Goal: Task Accomplishment & Management: Manage account settings

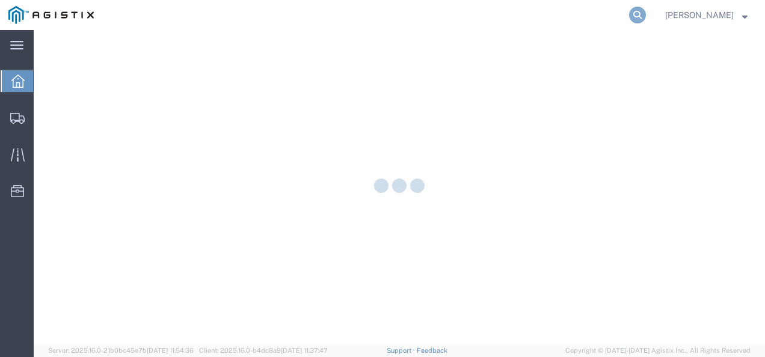
click at [648, 14] on form at bounding box center [637, 15] width 19 height 30
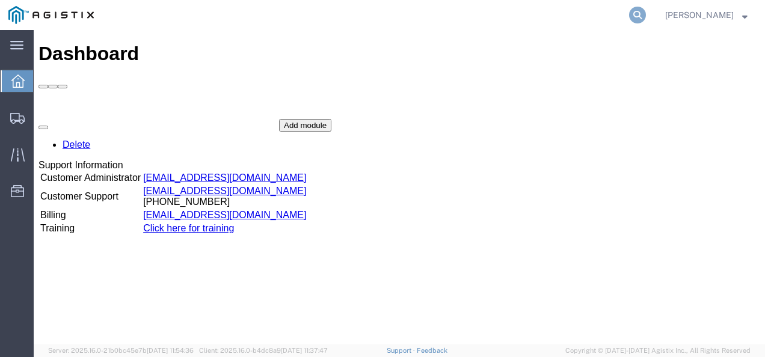
click at [646, 16] on icon at bounding box center [637, 15] width 17 height 17
paste input "56487643"
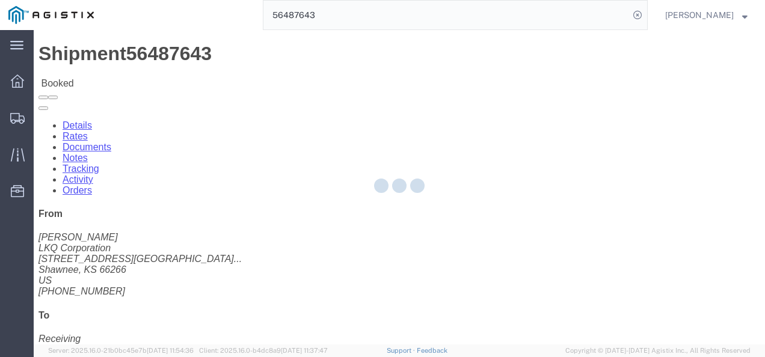
click at [374, 257] on div at bounding box center [399, 187] width 731 height 314
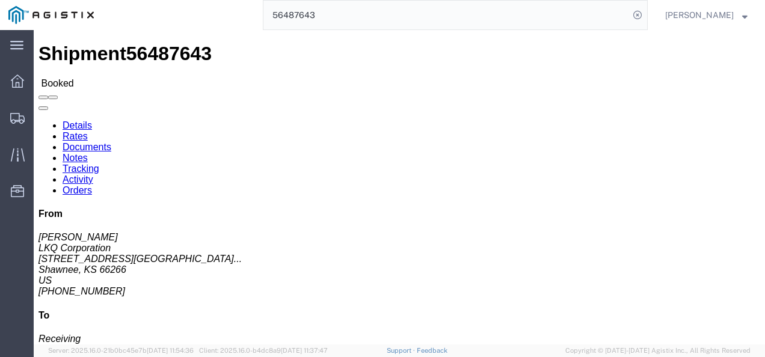
click div "Shipment Detail Ship From LKQ Corporation (Margaret I. Harris) 3021 24550 West …"
click div "Ship From LKQ Corporation (Margaret I. Harris) 3021 24550 West 43rd Street Suit…"
click div "Shipment Detail Ship From LKQ Corporation (Margaret I. Harris) 3021 24550 West …"
click div "Ship From LKQ Corporation (Margaret I. Harris) 3021 24550 West 43rd Street Suit…"
click at [307, 23] on input "56487643" at bounding box center [446, 15] width 366 height 29
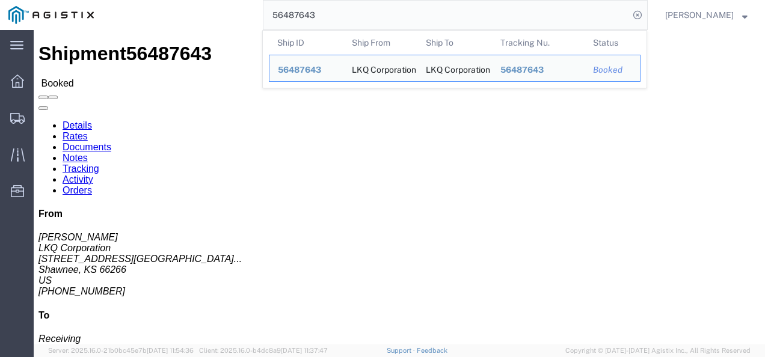
click at [307, 23] on input "56487643" at bounding box center [446, 15] width 366 height 29
paste input "90667"
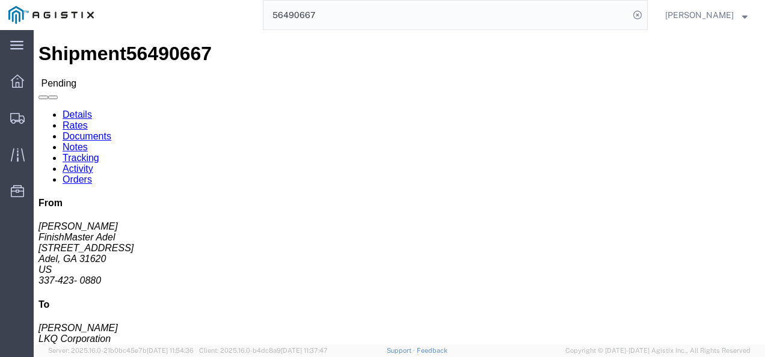
click h4 "Routing & Vehicle Information"
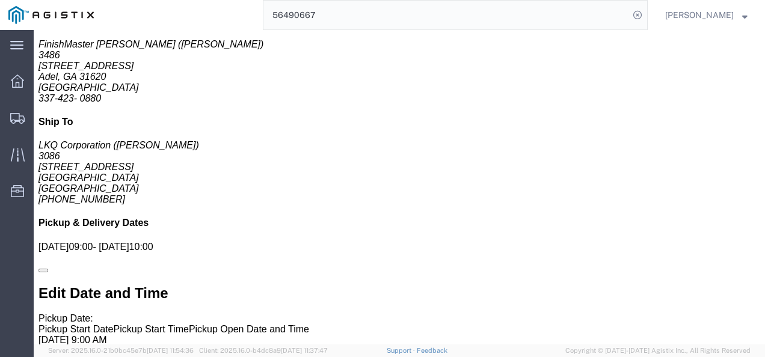
scroll to position [26, 0]
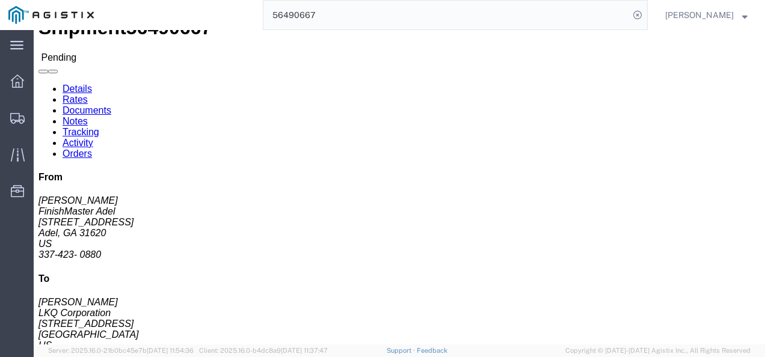
click div "Leg 1 - Truckload Vehicle 1: Standard Dry Van (53 Feet) Number of trucks: 1"
drag, startPoint x: 381, startPoint y: 186, endPoint x: 331, endPoint y: 168, distance: 53.6
click div "Shipment Detail Ship From FinishMaster Adel (Joe Huewitt) 3486 315 Industrial P…"
click link "Notes"
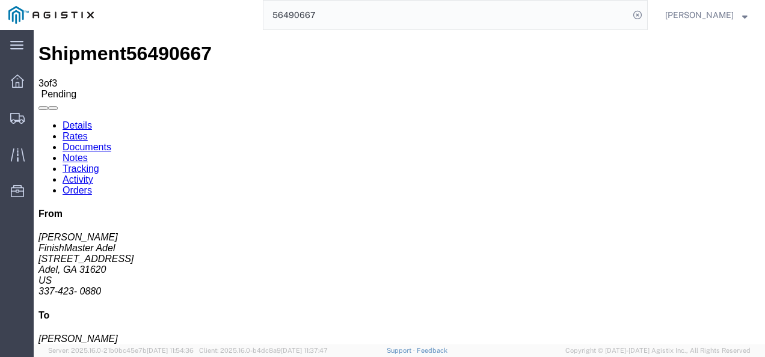
click at [81, 120] on link "Details" at bounding box center [77, 125] width 29 height 10
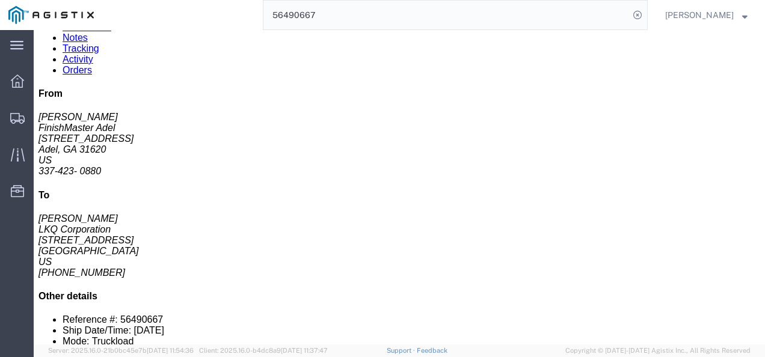
scroll to position [60, 0]
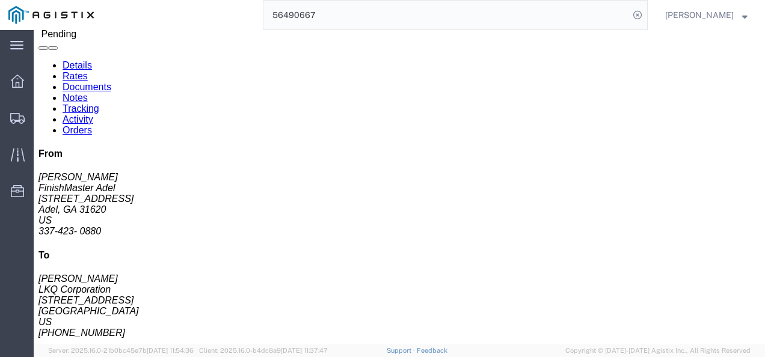
click div "Leg 1 - Truckload Vehicle 1: Standard Dry Van (53 Feet) Number of trucks: 1"
click button "button"
click div "Leg 1 - Truckload Vehicle 1: Standard Dry Van (53 Feet) Number of trucks: 1"
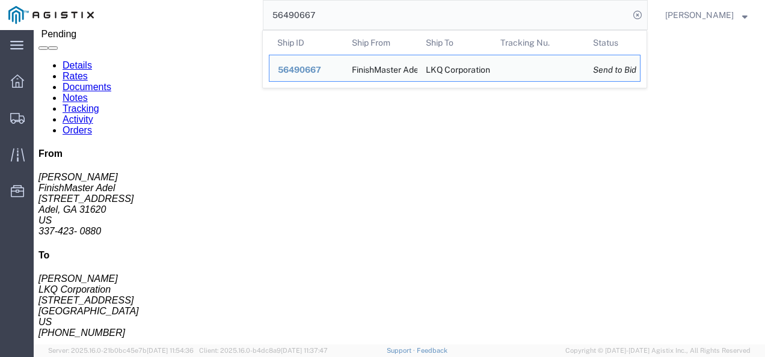
click at [358, 17] on input "56490667" at bounding box center [446, 15] width 366 height 29
paste input "5661"
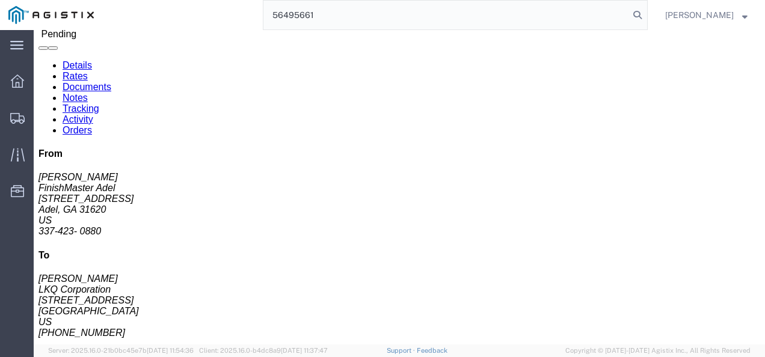
type input "56495661"
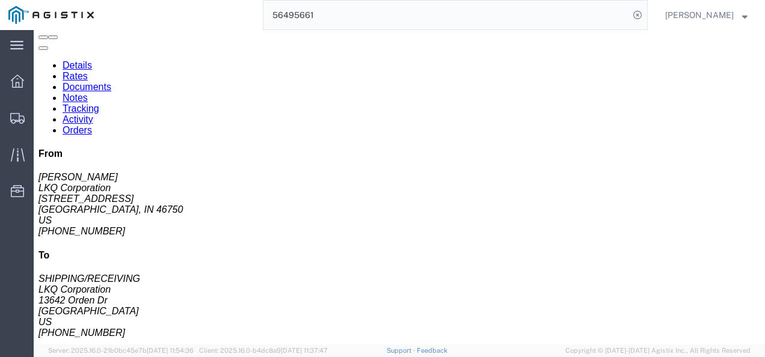
click div "Leg 1 - Truckload Vehicle 1: Standard Dry Van (53 Feet) Number of trucks: 1"
click div "6 Pallet(s) Standard (Not Stackable) Total weight: 4285.00 LBS ( dim ) Carton c…"
click div "Leg 1 - Truckload Vehicle 1: Standard Dry Van (53 Feet) Number of trucks: 1"
click div "6 Pallet(s) Standard (Not Stackable) Total weight: 4285.00 LBS ( dim ) Carton c…"
drag, startPoint x: 330, startPoint y: 162, endPoint x: 324, endPoint y: 159, distance: 6.5
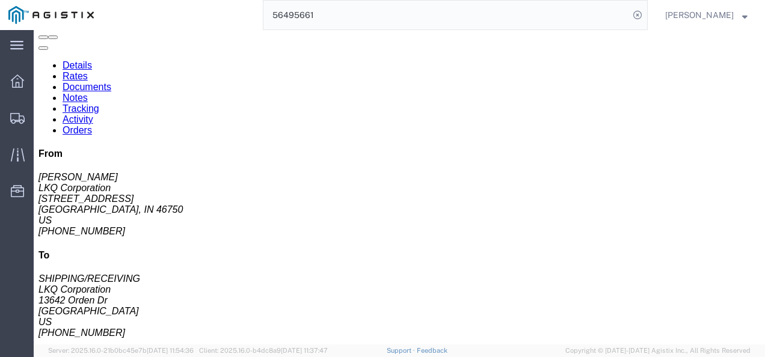
click div "Leg 1 - Truckload Vehicle 1: Standard Dry Van (53 Feet) Number of trucks: 1"
drag, startPoint x: 363, startPoint y: 194, endPoint x: 376, endPoint y: 265, distance: 71.6
click div "Leg 1 - Truckload Vehicle 1: Standard Dry Van (53 Feet) Number of trucks: 1"
click div "6 Pallet(s) Standard (Not Stackable) Total weight: 4285.00 LBS ( dim ) Carton c…"
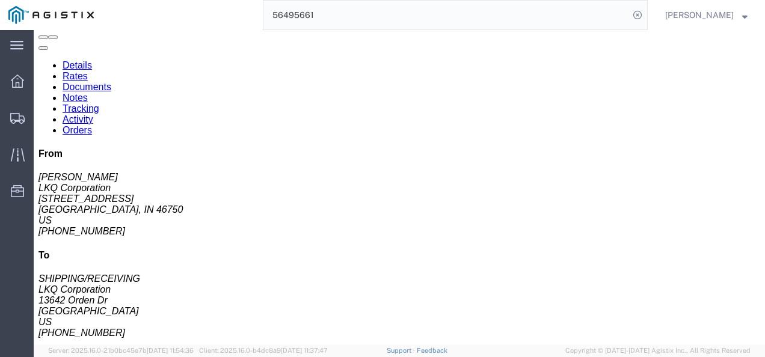
drag, startPoint x: 461, startPoint y: 293, endPoint x: 382, endPoint y: 153, distance: 161.3
click div "Shipment Detail Ship From LKQ Corporation (DEE SNEAD) 3238 1870 Riverfork Drive…"
click div "Leg 1 - Truckload Vehicle 1: Standard Dry Van (53 Feet) Number of trucks: 1"
click h4 "Routing & Vehicle Information"
click div "Leg 1 - Truckload Vehicle 1: Standard Dry Van (53 Feet) Number of trucks: 1"
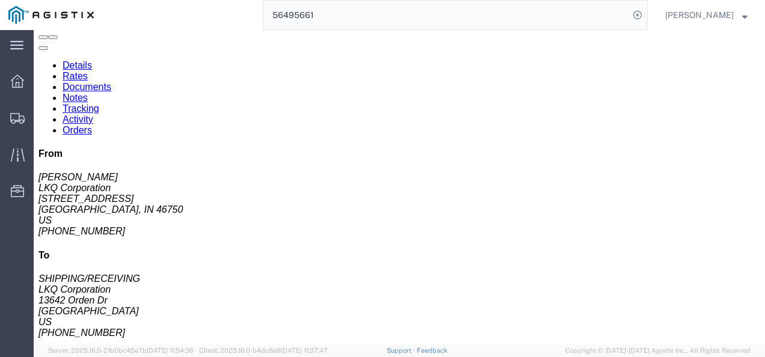
click div "Leg 1 - Truckload Vehicle 1: Standard Dry Van (53 Feet) Number of trucks: 1"
click h4 "Routing & Vehicle Information"
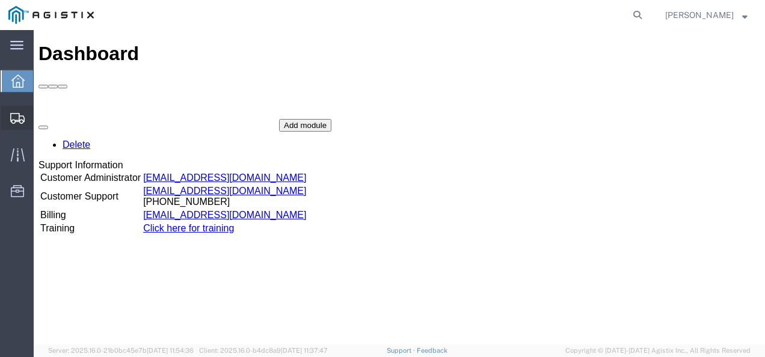
click at [41, 112] on span "Shipments" at bounding box center [37, 118] width 8 height 24
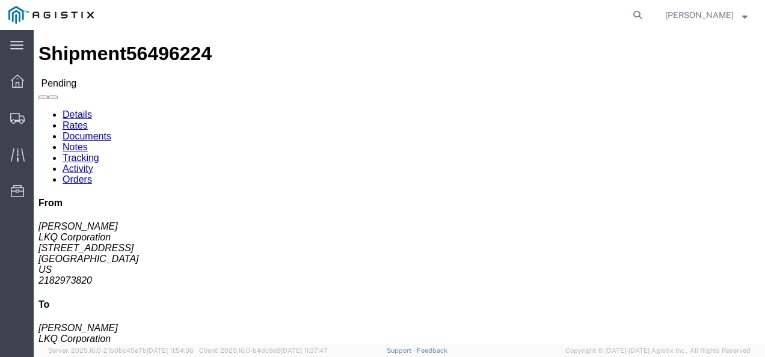
click div "Ship From LKQ Corporation (Mark Tabor) 3118 2110 South10TH Street Brainerd, MN …"
click link "Rates"
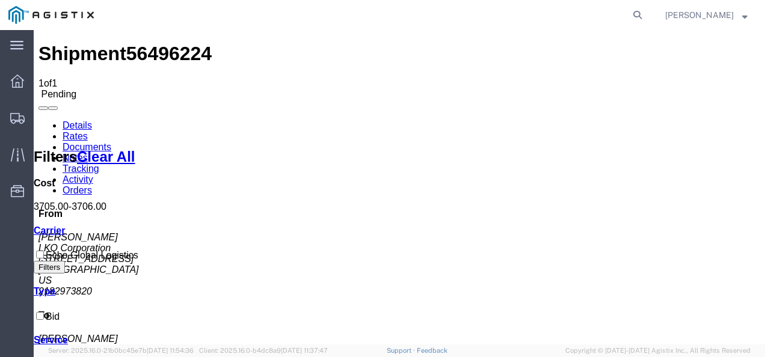
drag, startPoint x: 340, startPoint y: 230, endPoint x: 190, endPoint y: 167, distance: 162.8
click at [78, 120] on link "Details" at bounding box center [77, 125] width 29 height 10
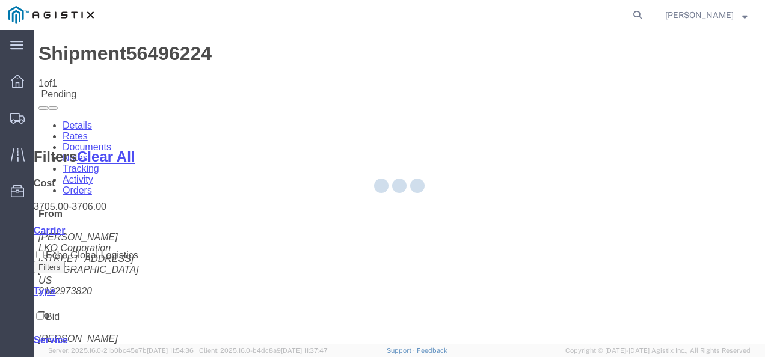
drag, startPoint x: 389, startPoint y: 302, endPoint x: 411, endPoint y: 355, distance: 57.4
click at [392, 308] on div at bounding box center [399, 187] width 731 height 314
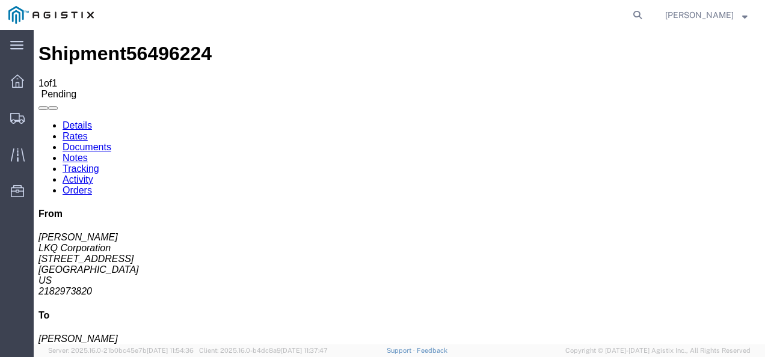
click div "Ship From LKQ Corporation (Mark Tabor) 3118 2110 South10TH Street Brainerd, MN …"
drag, startPoint x: 317, startPoint y: 249, endPoint x: 330, endPoint y: 256, distance: 14.0
click div "Leg 1 - Truckload Vehicle 1: Standard Dry Van (53 Feet) Number of trucks: 1"
drag, startPoint x: 336, startPoint y: 203, endPoint x: 366, endPoint y: 310, distance: 111.6
click div "Ship From LKQ Corporation (Mark Tabor) 3118 2110 South10TH Street Brainerd, MN …"
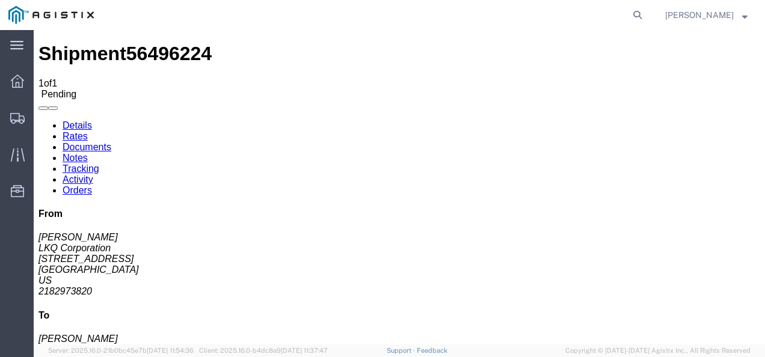
click at [352, 13] on agx-global-search at bounding box center [455, 15] width 385 height 30
click at [639, 16] on agx-global-search at bounding box center [455, 15] width 385 height 30
click at [646, 16] on icon at bounding box center [637, 15] width 17 height 17
paste input "56491201"
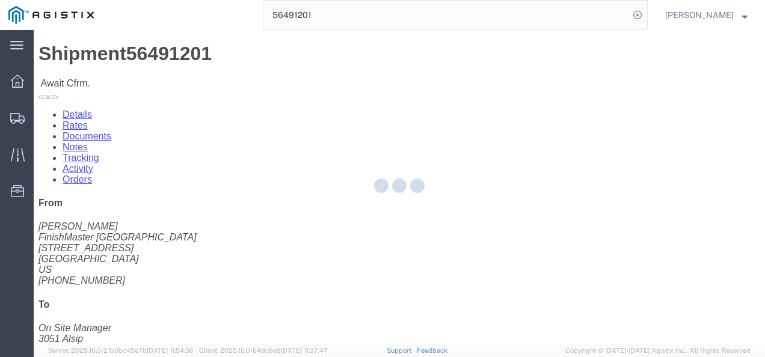
drag, startPoint x: 387, startPoint y: 204, endPoint x: 357, endPoint y: 195, distance: 30.6
click at [378, 203] on div at bounding box center [399, 187] width 731 height 314
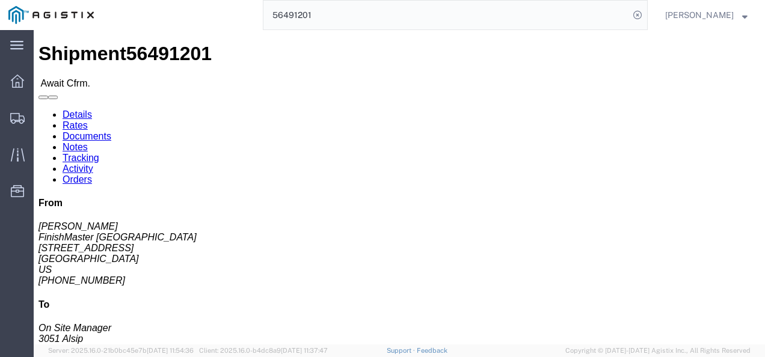
click link "Rates"
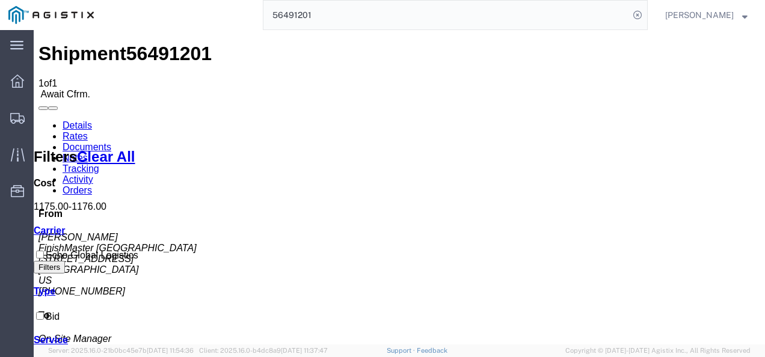
drag, startPoint x: 408, startPoint y: 215, endPoint x: 415, endPoint y: 259, distance: 43.8
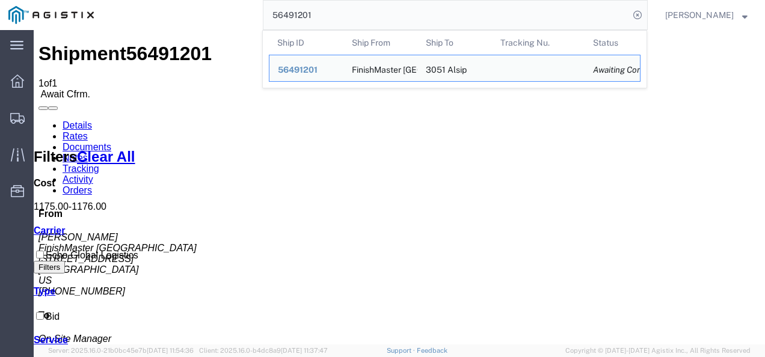
click at [435, 7] on input "56491201" at bounding box center [446, 15] width 366 height 29
paste input "5628"
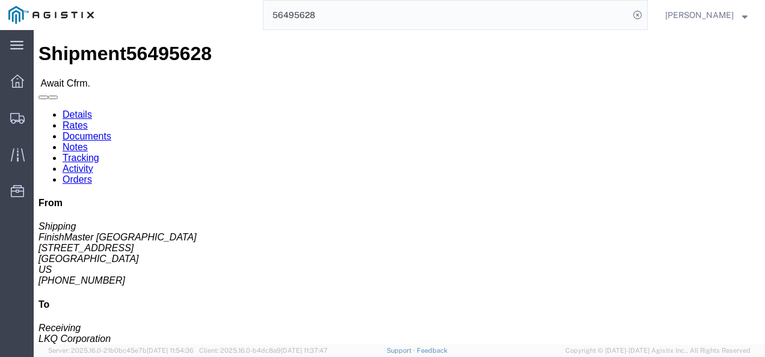
click div "Ship From FinishMaster [GEOGRAPHIC_DATA] (Shipping) 3520 [STREET_ADDRESS] [PHON…"
click link "Notes"
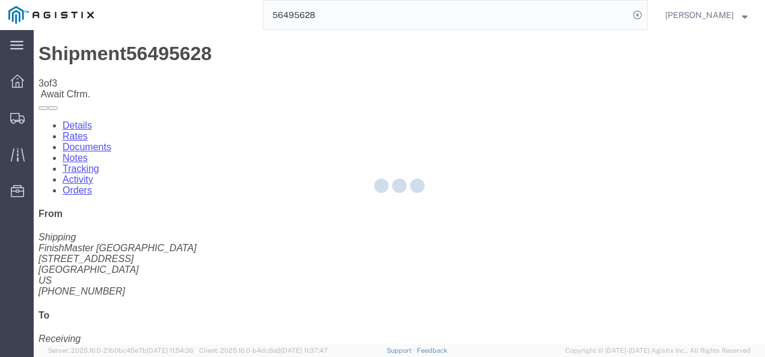
drag, startPoint x: 329, startPoint y: 251, endPoint x: 295, endPoint y: 221, distance: 45.6
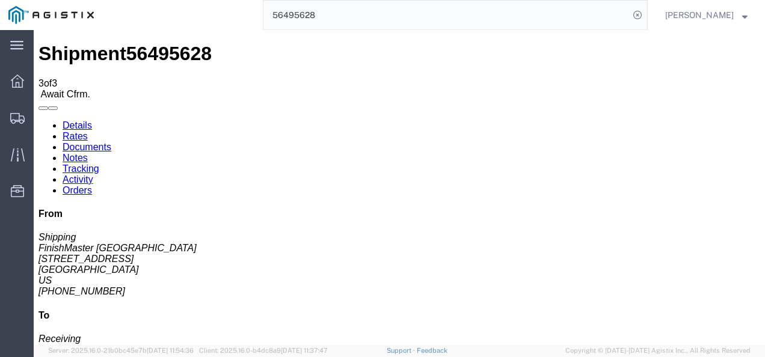
click at [89, 120] on link "Details" at bounding box center [77, 125] width 29 height 10
click div "Shipment Detail Ship From FinishMaster Grand Prairie (Shipping) 3520 4003 Grand…"
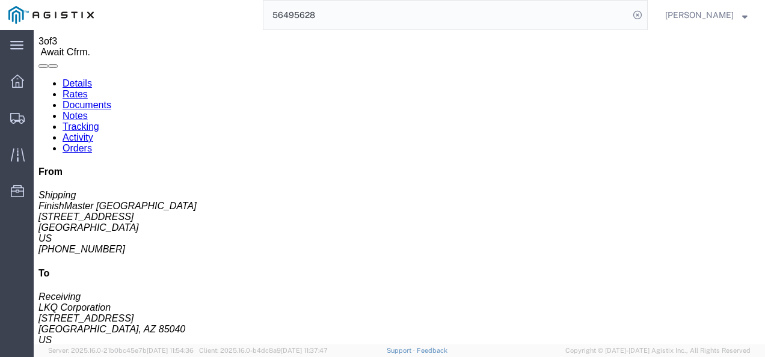
scroll to position [60, 0]
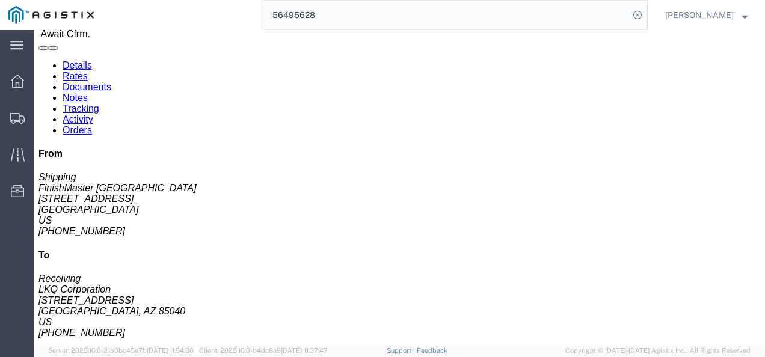
click button "button"
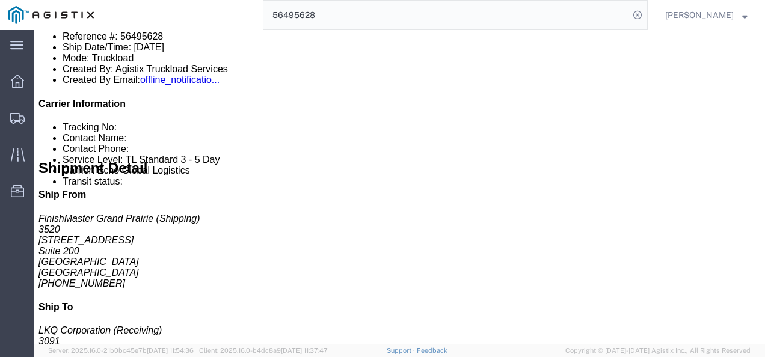
scroll to position [481, 0]
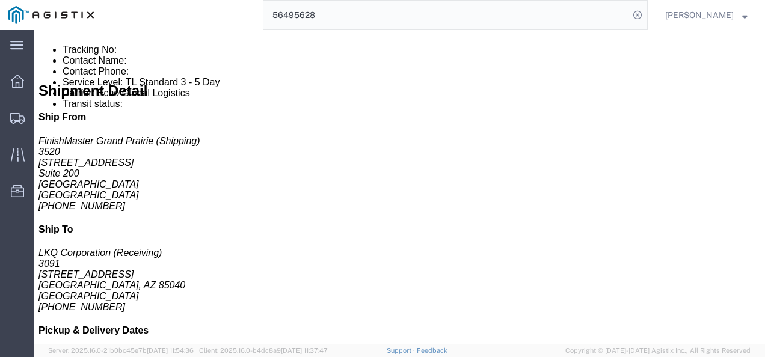
drag, startPoint x: 422, startPoint y: 137, endPoint x: 456, endPoint y: 186, distance: 59.2
click div "Special services Billing Cost Center: 3520 Freight Out Cost Center Number: 3520…"
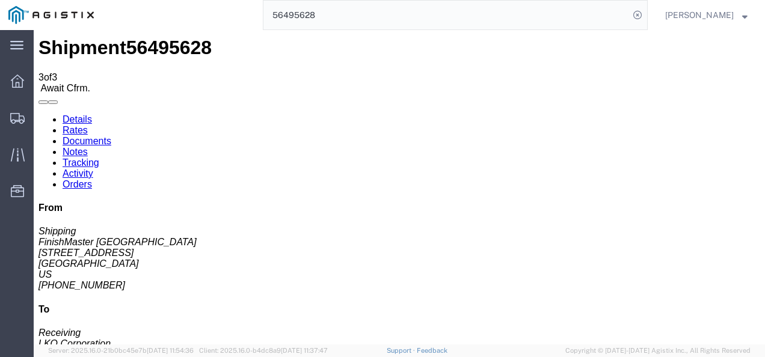
scroll to position [0, 0]
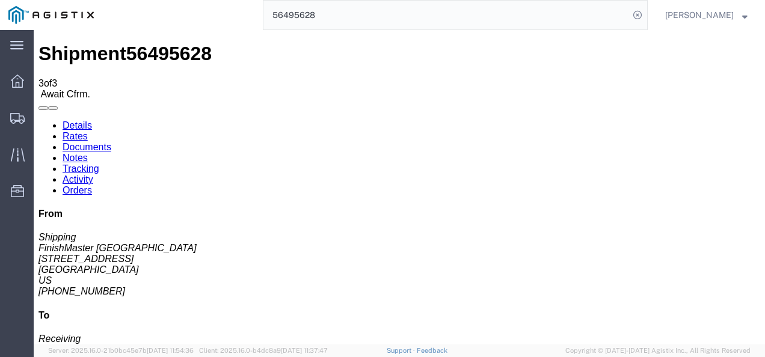
drag, startPoint x: 321, startPoint y: 168, endPoint x: 167, endPoint y: 107, distance: 166.0
click div "Ship From FinishMaster Grand Prairie (Shipping) 3520 4003 Grand Lakes Way Suite…"
click link "Rates"
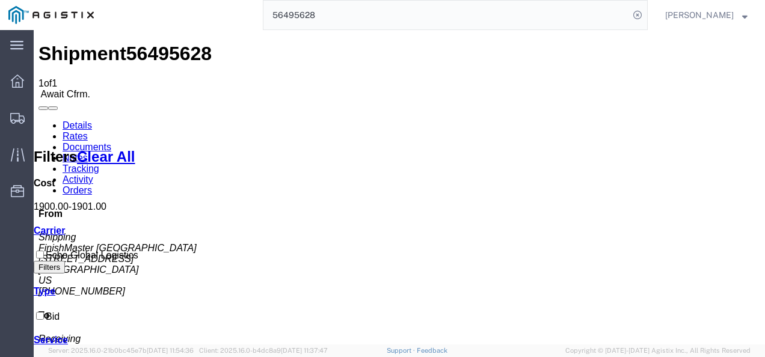
click at [344, 12] on input "56495628" at bounding box center [446, 15] width 366 height 29
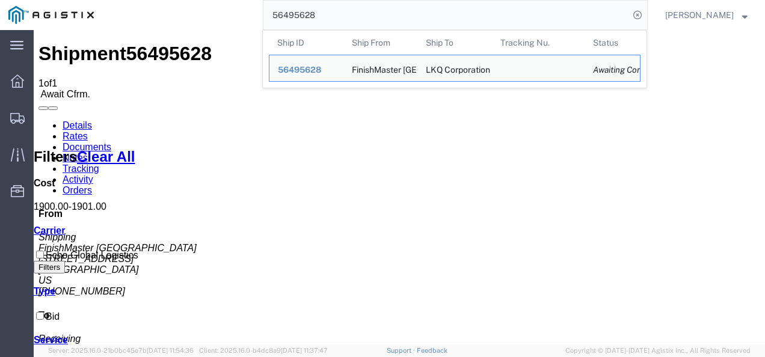
click at [344, 12] on input "56495628" at bounding box center [446, 15] width 366 height 29
paste input "42305"
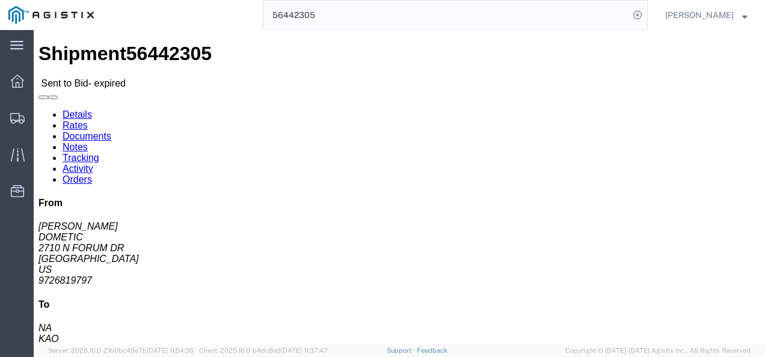
click div "Ship From DOMETIC (ROBERT ANDERSON) 2710 N FORUM DR Grand Prairie, TX 75052 Uni…"
click link "Rates"
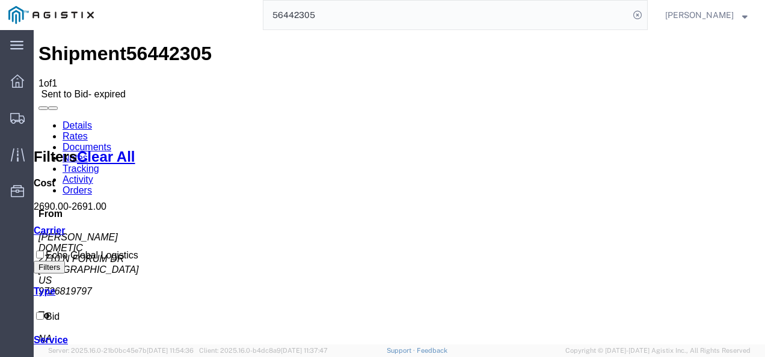
drag, startPoint x: 445, startPoint y: 215, endPoint x: 483, endPoint y: 298, distance: 91.5
click at [63, 120] on link "Details" at bounding box center [77, 125] width 29 height 10
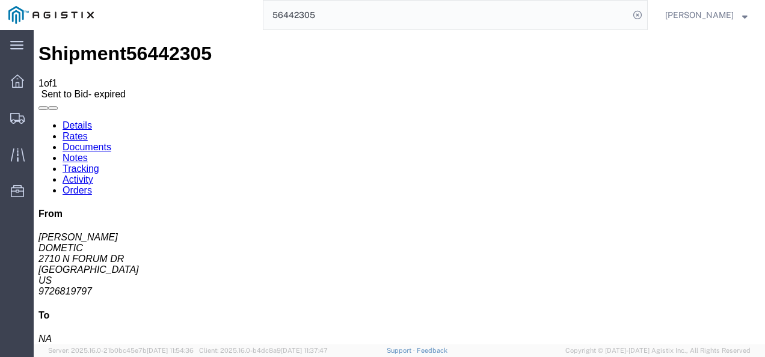
click h4 "Routing & Vehicle Information"
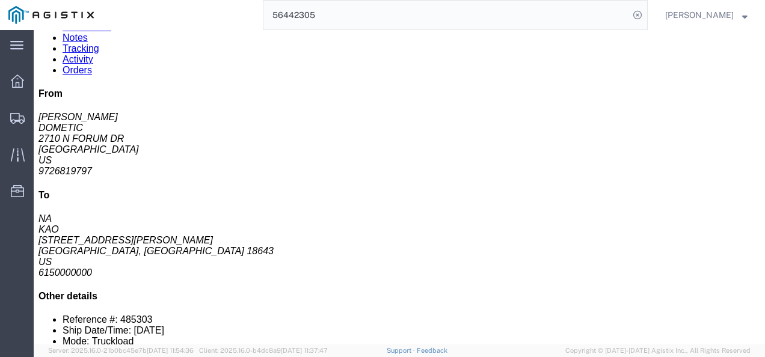
scroll to position [241, 0]
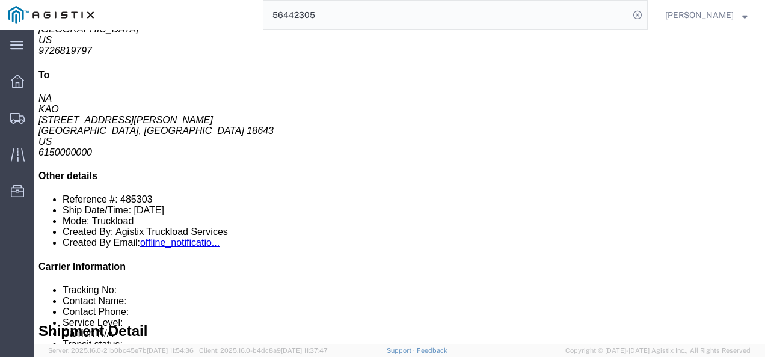
click div "26 Pallet(s) Standard (Not Stackable) Total weight: 7000.00 ( 2038624.00 dim ) …"
click h4 "To"
click div "26 Pallet(s) Standard (Not Stackable) Total weight: 7000.00 ( 2038624.00 dim ) …"
drag, startPoint x: 692, startPoint y: 144, endPoint x: 682, endPoint y: 147, distance: 9.9
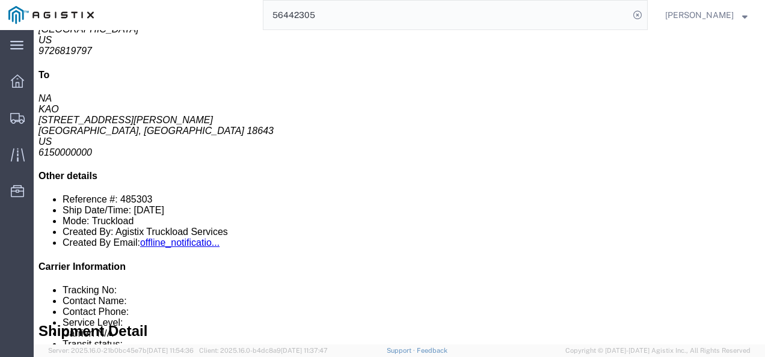
click div "From ROBERT ANDERSON DOMETIC 2710 N FORUM DR Grand Prairie, TX 75052 US 9726819…"
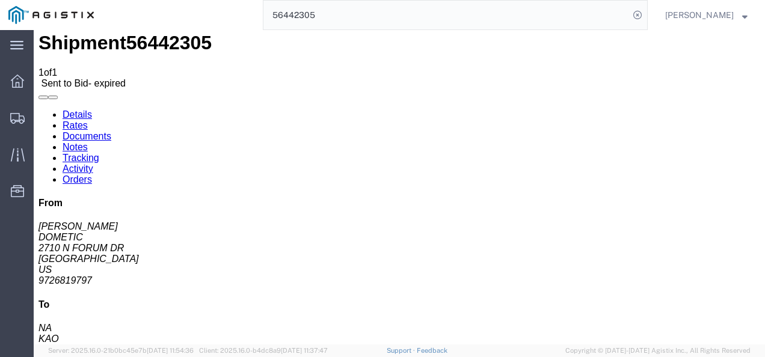
scroll to position [0, 0]
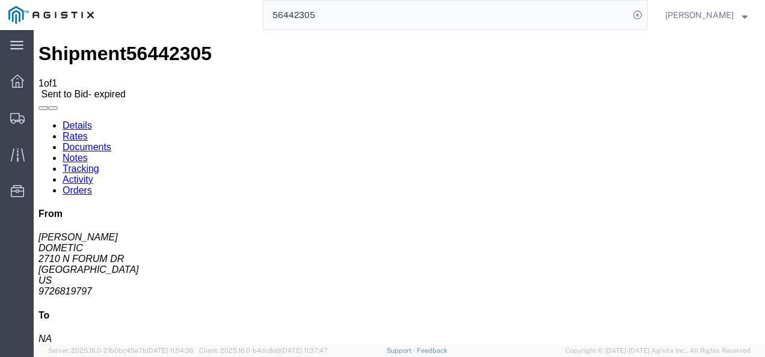
click div "Shipment Detail Ship From DOMETIC (ROBERT ANDERSON) 2710 N FORUM DR Grand Prair…"
click div "Ship From DOMETIC (ROBERT ANDERSON) 2710 N FORUM DR Grand Prairie, TX 75052 Uni…"
drag, startPoint x: 336, startPoint y: 171, endPoint x: 401, endPoint y: 200, distance: 71.4
click div "Ship From DOMETIC (ROBERT ANDERSON) 2710 N FORUM DR Grand Prairie, TX 75052 Uni…"
click address "NA KAO 68 Slocum Ave Exeter, PA 18643 US 6150000000"
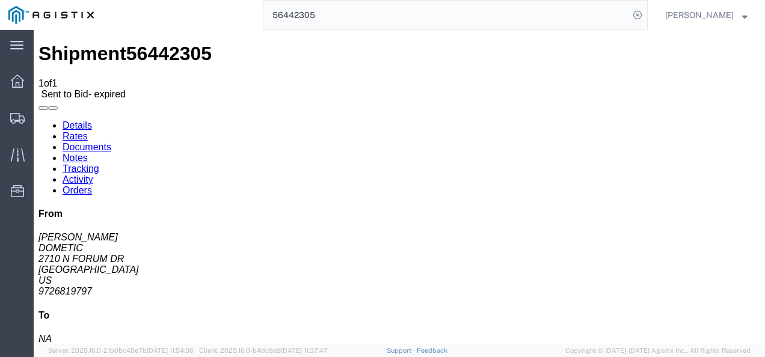
drag, startPoint x: 289, startPoint y: 161, endPoint x: 340, endPoint y: 193, distance: 60.7
click div "Ship From DOMETIC (ROBERT ANDERSON) 2710 N FORUM DR Grand Prairie, TX 75052 Uni…"
click address "NA KAO 68 Slocum Ave Exeter, PA 18643 US 6150000000"
click address "KAO (NA) 8401 68 Slocum Ave Exeter, PA 18643 United States 6150000000"
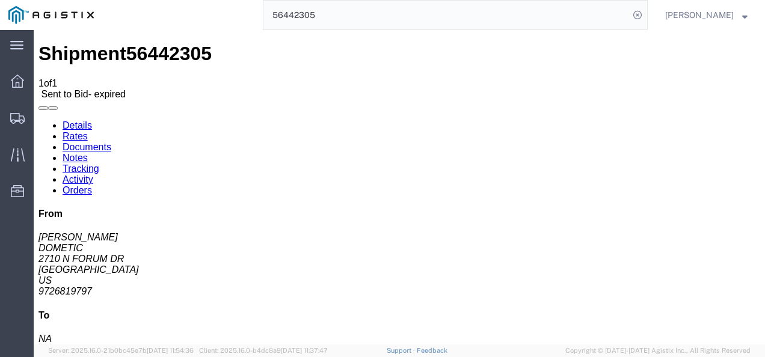
click address "KAO (NA) 8401 68 Slocum Ave Exeter, PA 18643 United States 6150000000"
click div "Ship To KAO (NA) 8401 68 Slocum Ave Exeter, PA 18643 United States 6150000000"
drag, startPoint x: 411, startPoint y: 203, endPoint x: 421, endPoint y: 231, distance: 29.9
click h4 "Routing & Vehicle Information"
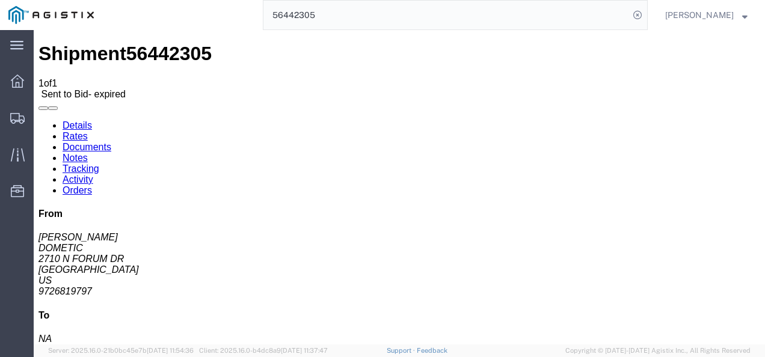
click address "NA KAO 68 Slocum Ave Exeter, PA 18643 US 6150000000"
drag, startPoint x: 336, startPoint y: 176, endPoint x: 335, endPoint y: 195, distance: 19.3
click div "Ship From DOMETIC (ROBERT ANDERSON) 2710 N FORUM DR Grand Prairie, TX 75052 Uni…"
drag, startPoint x: 352, startPoint y: 201, endPoint x: 394, endPoint y: 210, distance: 43.2
click h4 "Routing & Vehicle Information"
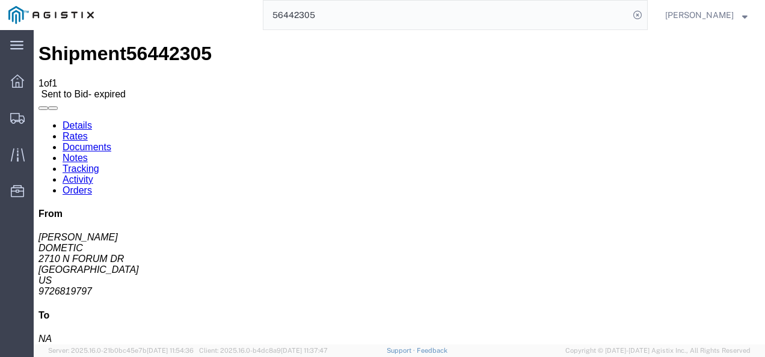
drag, startPoint x: 384, startPoint y: 183, endPoint x: 444, endPoint y: 250, distance: 90.2
click div "Shipment Detail Ship From DOMETIC (ROBERT ANDERSON) 2710 N FORUM DR Grand Prair…"
click at [339, 16] on input "56442305" at bounding box center [446, 15] width 366 height 29
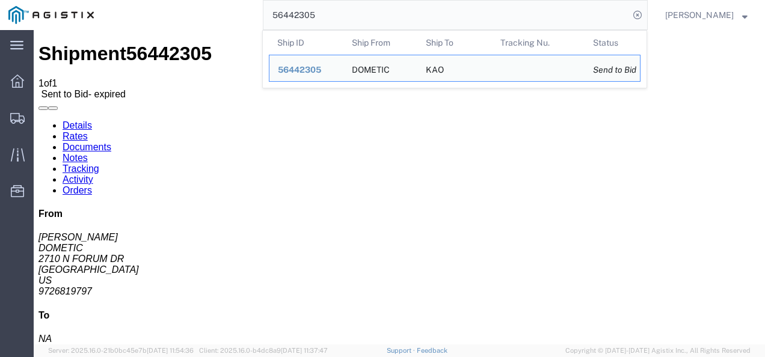
click at [339, 16] on input "56442305" at bounding box center [446, 15] width 366 height 29
paste input "97456"
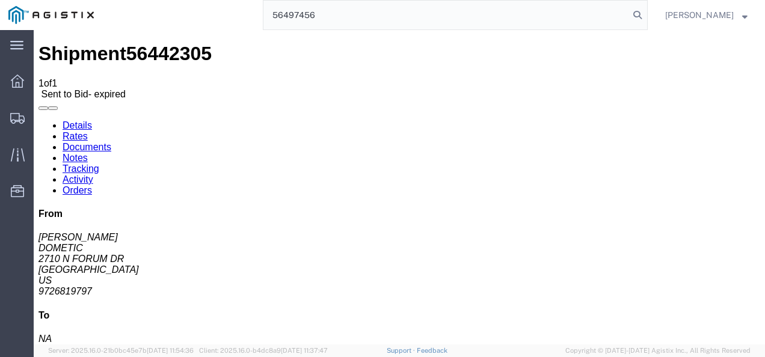
type input "56497456"
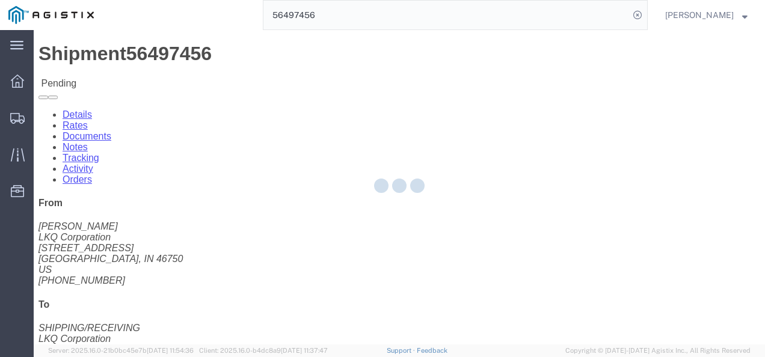
click at [314, 213] on div at bounding box center [399, 187] width 731 height 314
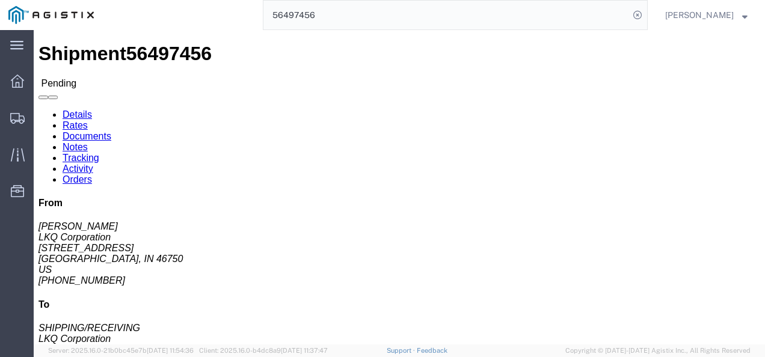
click link "Rates"
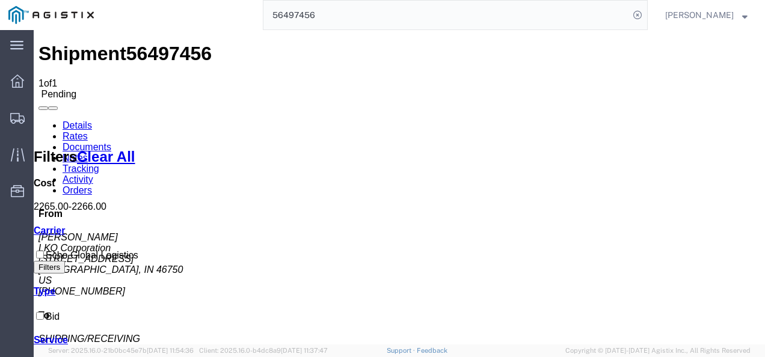
click at [77, 120] on link "Details" at bounding box center [77, 125] width 29 height 10
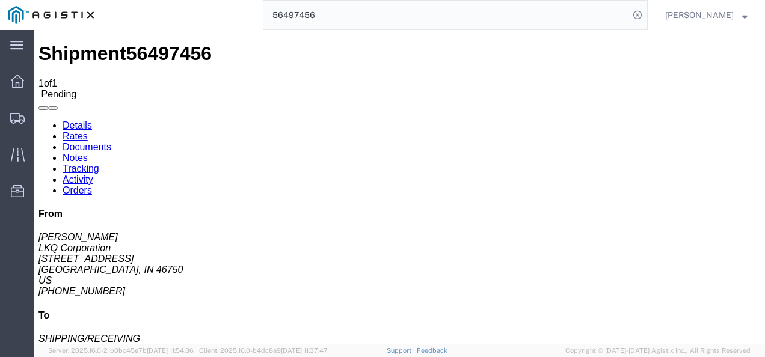
click button "Enter / Modify Bid"
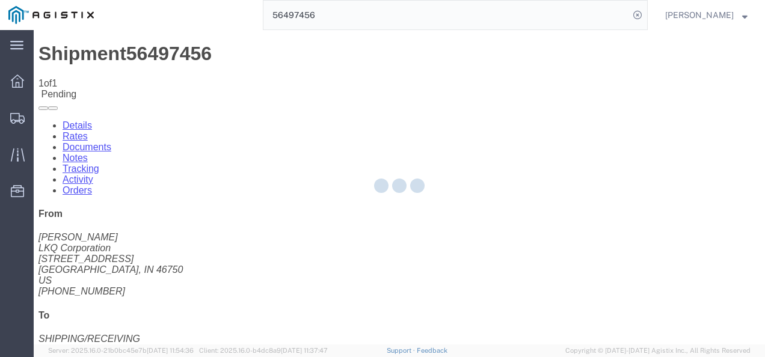
select select "4622"
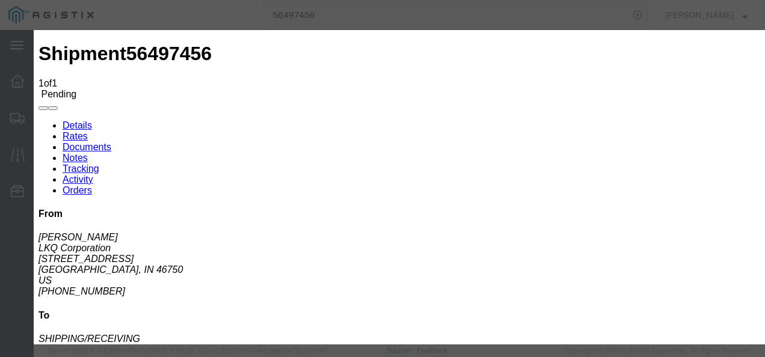
click link "ks_ga - Echo Global Logistics - TL Standard 3 - 5 Day"
drag, startPoint x: 614, startPoint y: 127, endPoint x: 373, endPoint y: 134, distance: 240.6
click div "Select 2 Day Service 3 Axle Winch Truck 3 to 5 Day Service 96L Domestic Flat Ra…"
type input "1250"
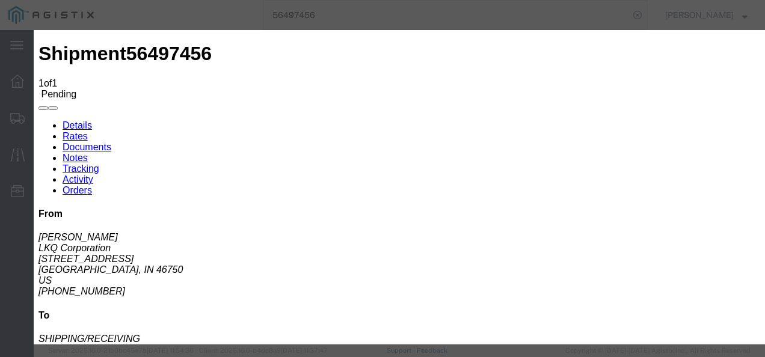
click button "Submit"
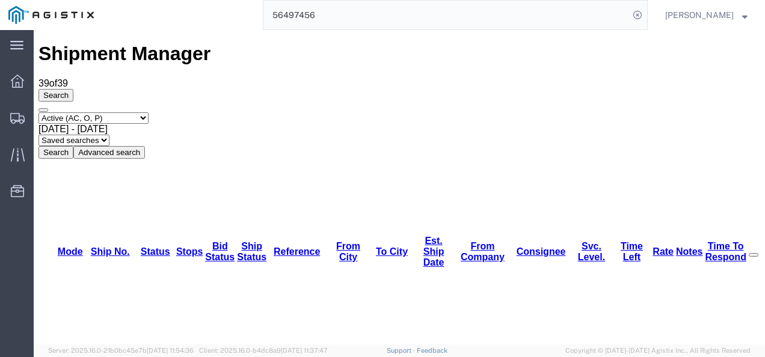
click at [362, 348] on agx-app-version "Server: 2025.16.0-21b0bc45e7b 2025-08-14 11:54:36 Client: 2025.16.0-b4dc8a9 202…" at bounding box center [399, 351] width 731 height 13
click at [717, 112] on div "Select status Active (AC, O, P) All Approved Awaiting Confirmation (AC) Booked …" at bounding box center [399, 135] width 722 height 46
click at [381, 12] on input "56497456" at bounding box center [446, 15] width 366 height 29
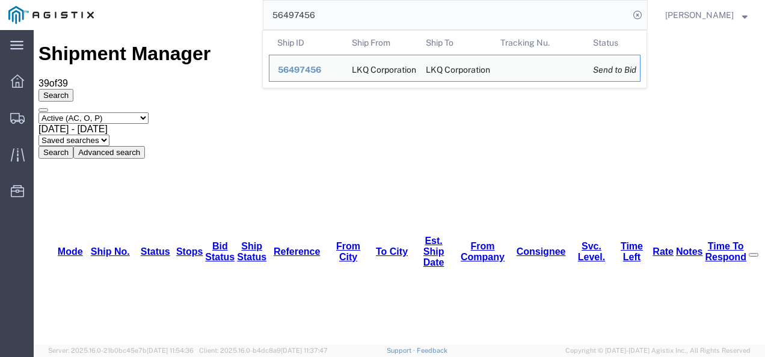
click at [381, 12] on input "56497456" at bounding box center [446, 15] width 366 height 29
paste input "5628"
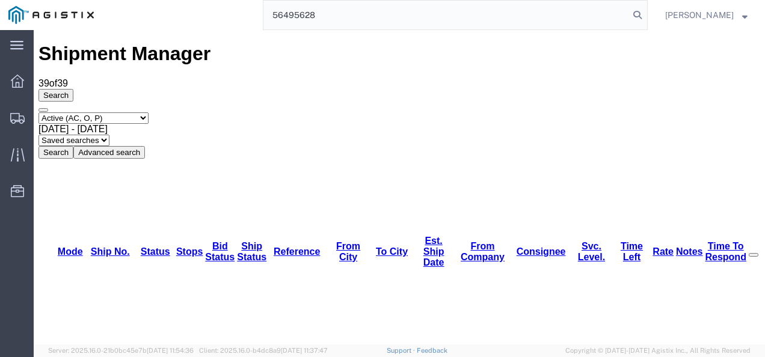
type input "56495628"
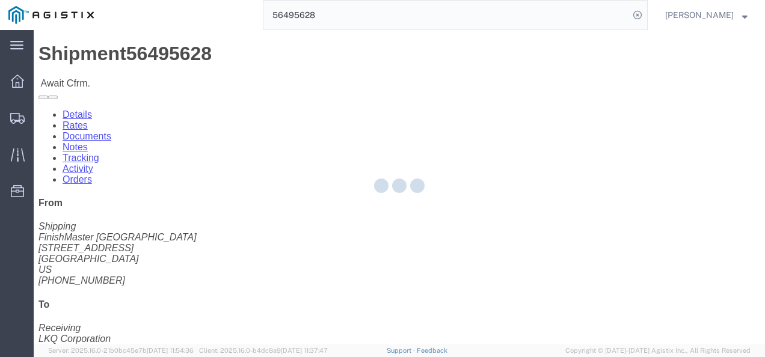
click at [350, 215] on div at bounding box center [399, 187] width 731 height 314
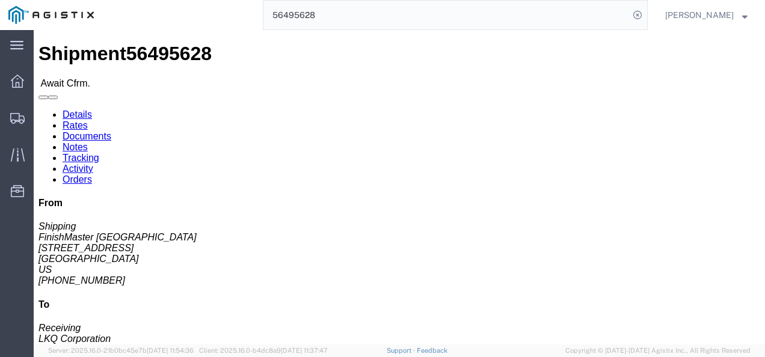
click link "Rates"
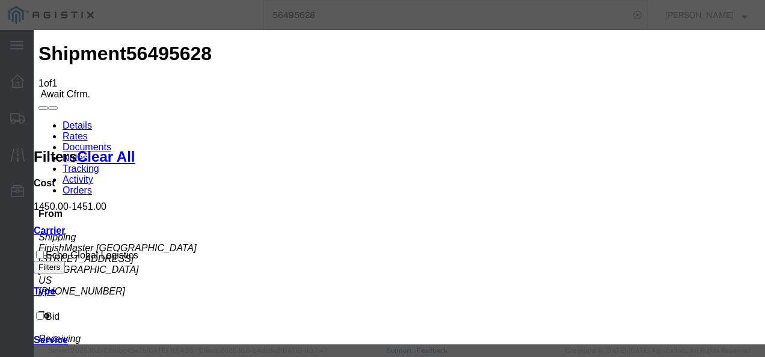
type input "2109398217398"
type input "98721987321987"
type input "98721398721987"
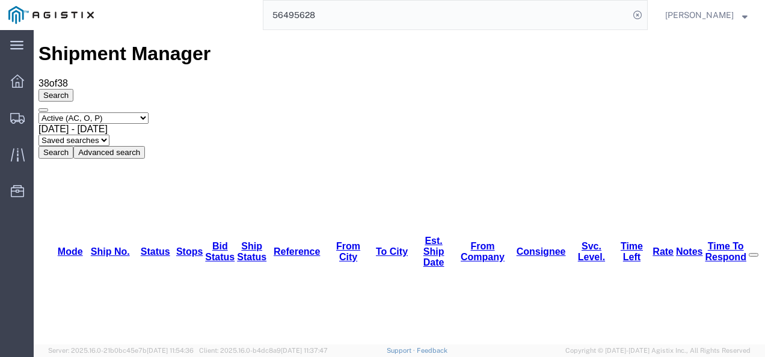
click at [469, 8] on input "56495628" at bounding box center [446, 15] width 366 height 29
click at [469, 7] on input "56495628" at bounding box center [446, 15] width 366 height 29
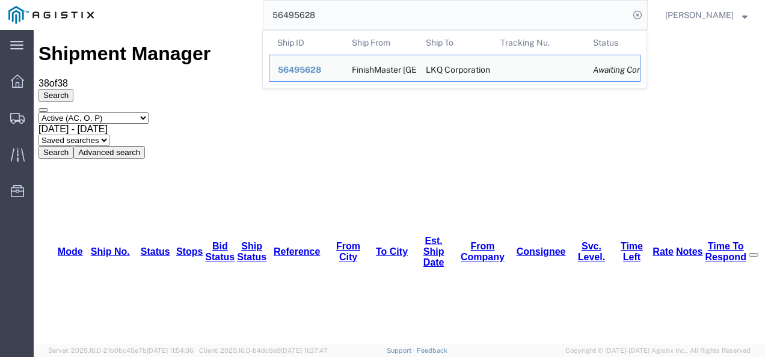
click at [469, 7] on input "56495628" at bounding box center [446, 15] width 366 height 29
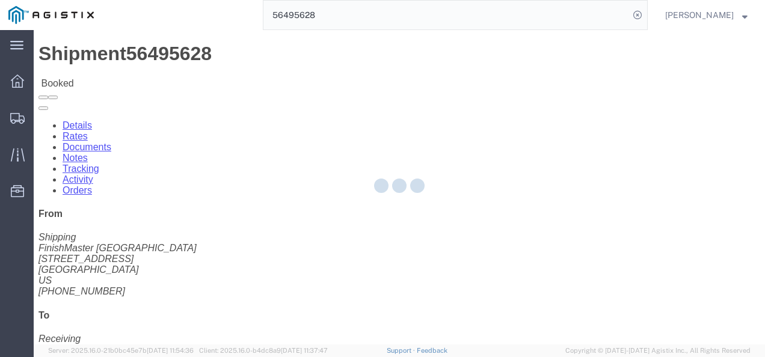
click at [381, 242] on div at bounding box center [399, 187] width 731 height 314
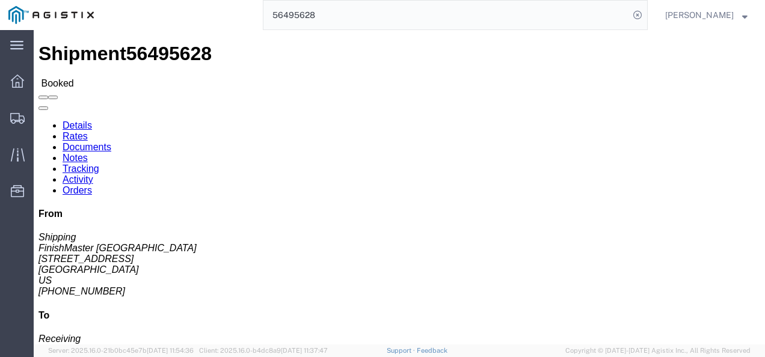
click div "Ship To LKQ Corporation (Receiving) [STREET_ADDRESS] [PHONE_NUMBER]"
click span "56495628"
copy span "56495628"
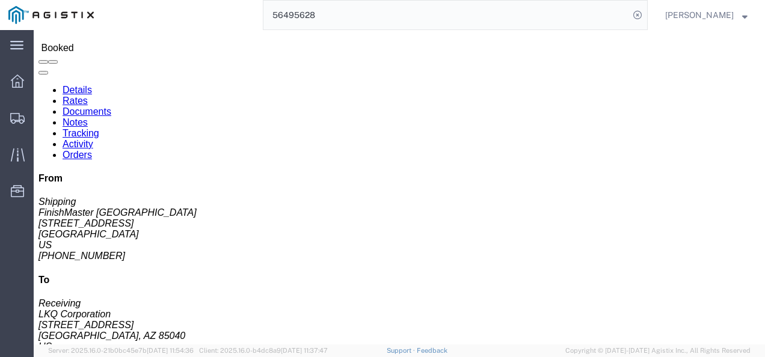
scroll to position [60, 0]
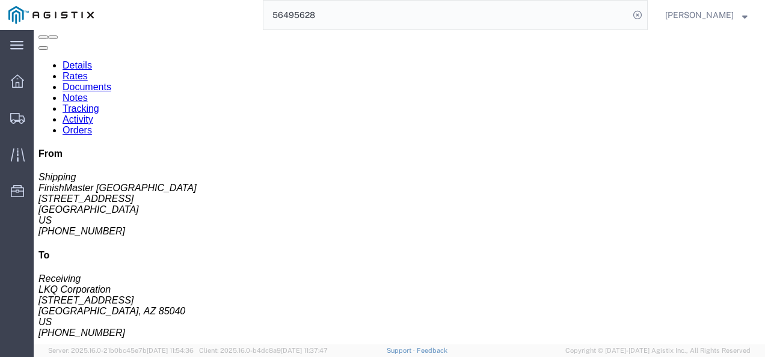
click div "Ship From FinishMaster [GEOGRAPHIC_DATA] (Shipping) 3520 [STREET_ADDRESS] [PHON…"
click link "Rates"
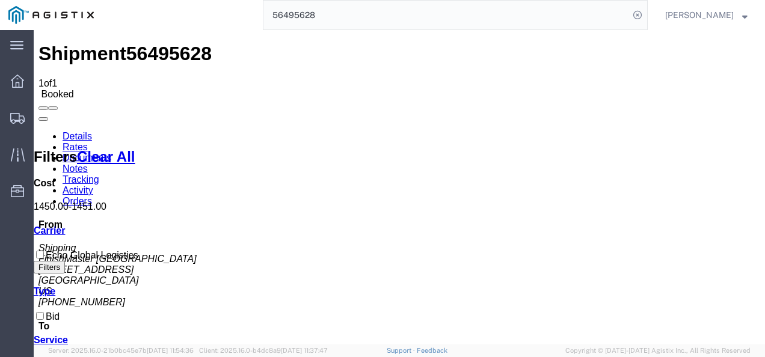
click at [149, 46] on span "56495628" at bounding box center [168, 54] width 85 height 22
copy span "56495628"
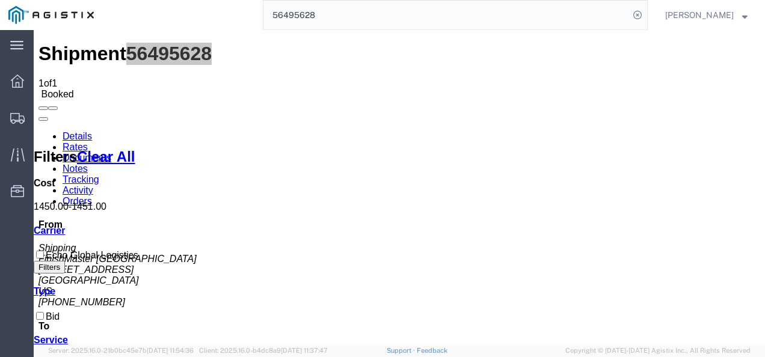
click at [328, 14] on input "56495628" at bounding box center [446, 15] width 366 height 29
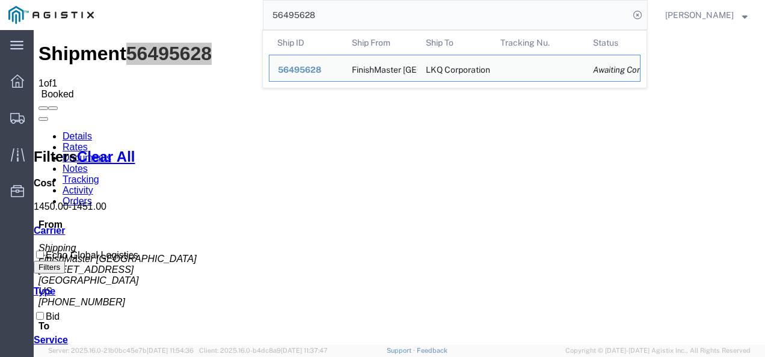
click at [328, 14] on input "56495628" at bounding box center [446, 15] width 366 height 29
paste input "42305"
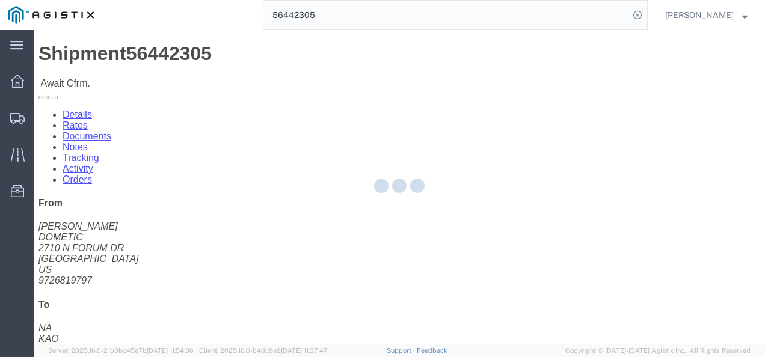
click at [336, 210] on div at bounding box center [399, 187] width 731 height 314
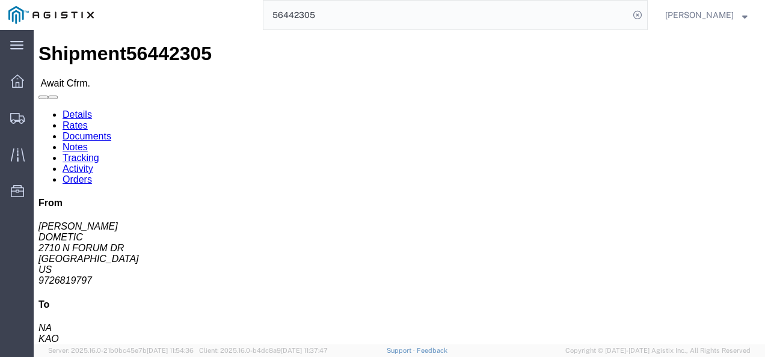
click link "Rates"
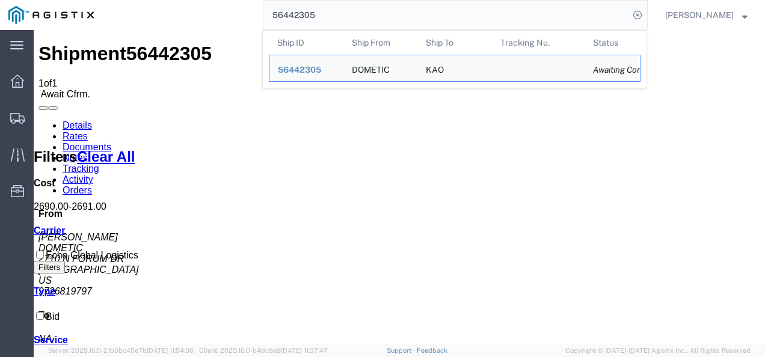
click at [358, 7] on input "56442305" at bounding box center [446, 15] width 366 height 29
drag, startPoint x: 358, startPoint y: 7, endPoint x: 343, endPoint y: 13, distance: 17.0
click at [352, 10] on input "56442305" at bounding box center [446, 15] width 366 height 29
paste input "9746"
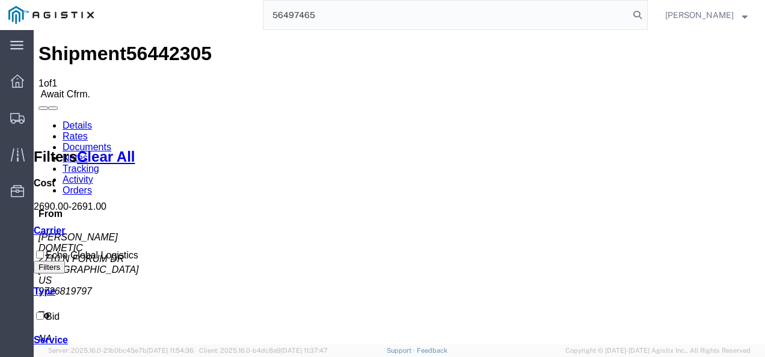
type input "56497465"
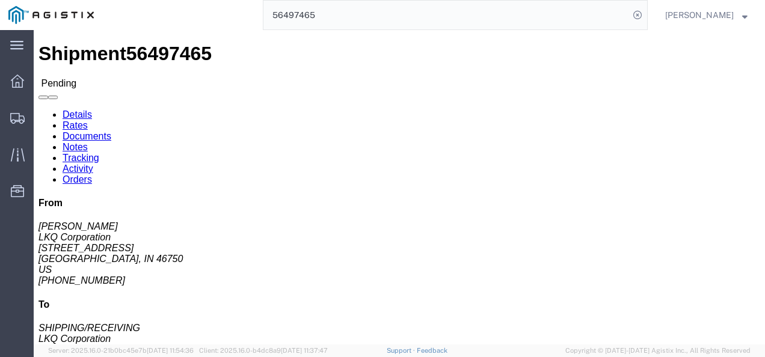
click address "LKQ Corporation (SHIPPING/RECEIVING) 3091 5670 S 32nd Street Phoenix, AZ 85040 …"
click button "Enter / Modify Bid"
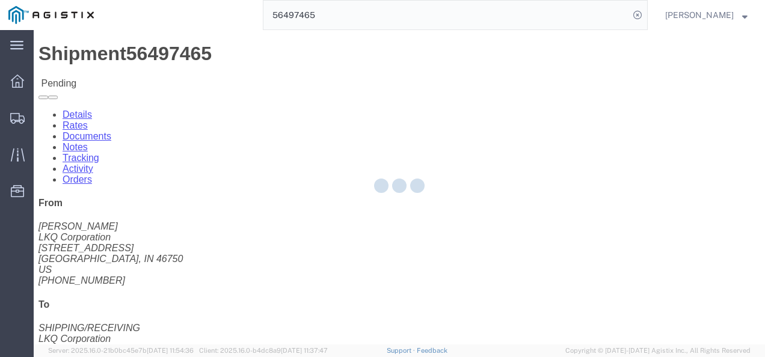
select select "4622"
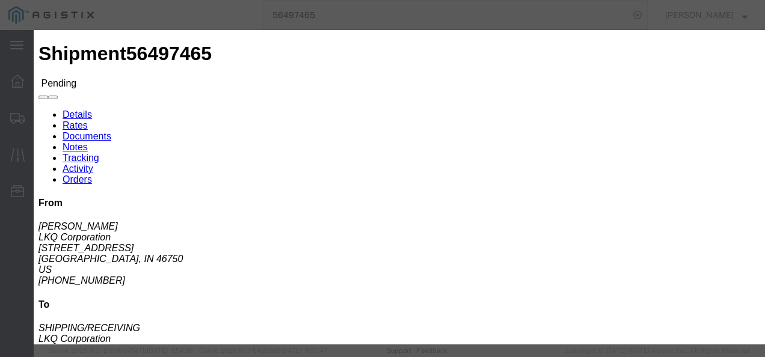
click li "ks_ga - Echo Global Logistics - TL Standard 3 - 5 Day"
click link "ks_ga - Echo Global Logistics - TL Standard 3 - 5 Day"
drag, startPoint x: 621, startPoint y: 61, endPoint x: 409, endPoint y: 81, distance: 211.9
click div "Select 2 Day Service 3 Axle Winch Truck 3 to 5 Day Service 96L Domestic Flat Ra…"
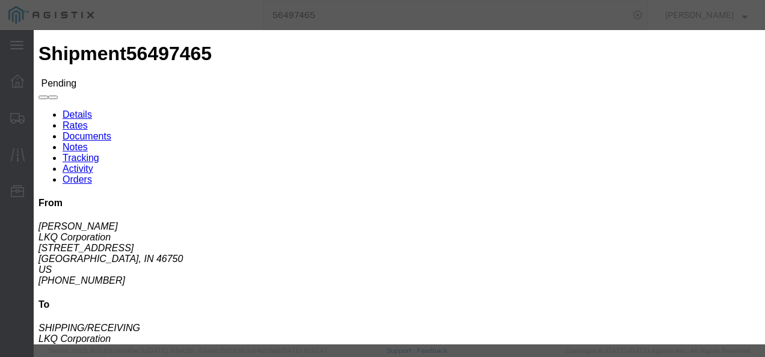
type input "1400"
click button "Submit"
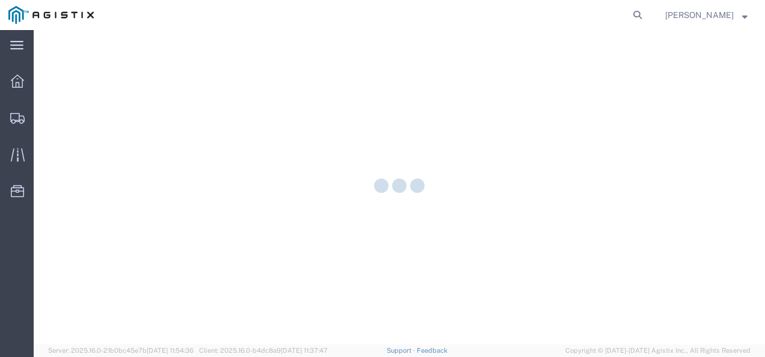
click at [81, 123] on div at bounding box center [399, 187] width 731 height 314
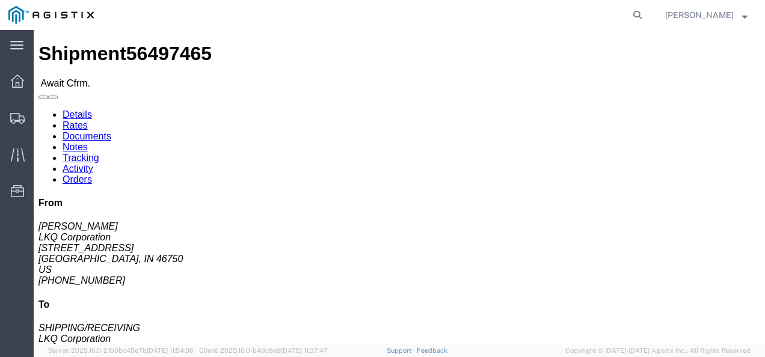
click div "Ship To LKQ Corporation (SHIPPING/RECEIVING) 3091 5670 S 32nd Street Phoenix, A…"
drag, startPoint x: 437, startPoint y: 257, endPoint x: 452, endPoint y: 275, distance: 23.9
click div "Leg 1 - Truckload Vehicle 1: Standard Dry Van (53 Feet) Number of trucks: 1"
click link "Details"
click h4 "Routing & Vehicle Information"
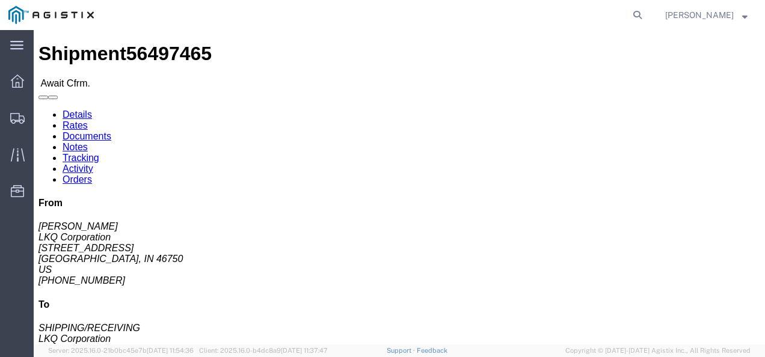
drag, startPoint x: 304, startPoint y: 225, endPoint x: 371, endPoint y: 304, distance: 103.2
click div "Leg 1 - Truckload Vehicle 1: Standard Dry Van (53 Feet) Number of trucks: 1"
drag, startPoint x: 369, startPoint y: 233, endPoint x: 275, endPoint y: 188, distance: 104.4
click div "Leg 1 - Truckload Vehicle 1: Standard Dry Van (53 Feet) Number of trucks: 1"
click at [41, 115] on span "Shipments" at bounding box center [37, 118] width 8 height 24
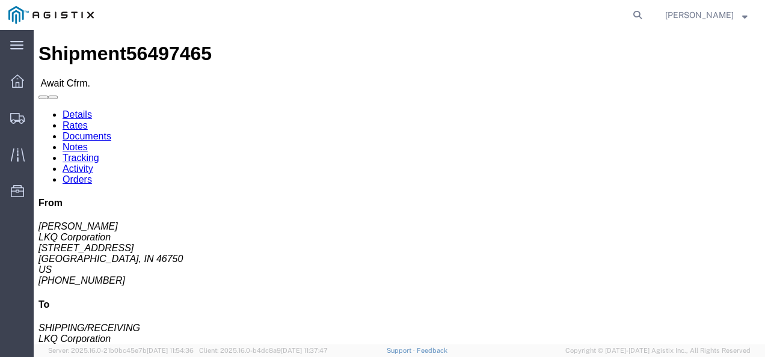
click div "Ship From LKQ Corporation (DEE SNEAD) 3238 1870 Riverfork Drive W Huntington, I…"
click link "Rates"
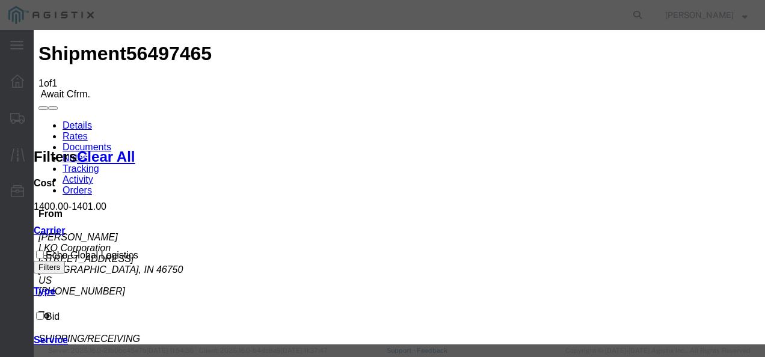
type input "2198739218389"
type input "987217321937"
type input "9872139872987"
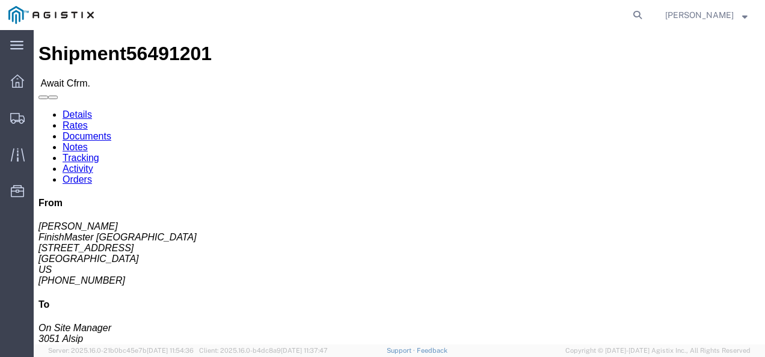
drag, startPoint x: 316, startPoint y: 227, endPoint x: 154, endPoint y: 94, distance: 210.2
click div "Shipment Detail Ship From FinishMaster Grand Rapids (Joshua Vrooman) 3370 4259 …"
click link "Rates"
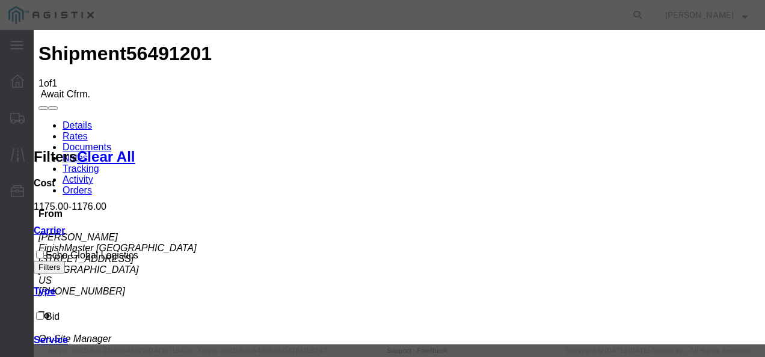
drag, startPoint x: 243, startPoint y: 172, endPoint x: 251, endPoint y: 166, distance: 9.9
type input "219213"
type input "987217321987"
type input "9872198372987"
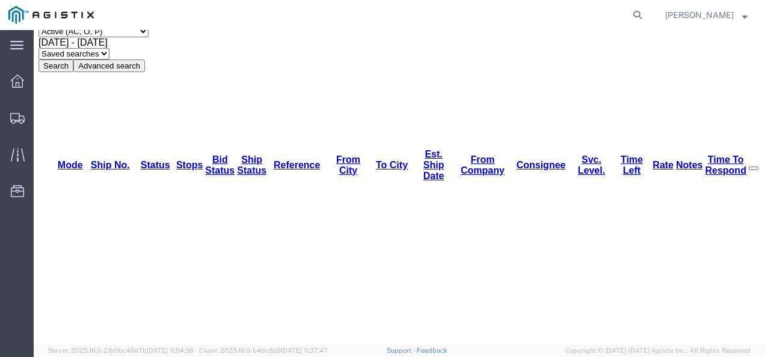
scroll to position [60, 0]
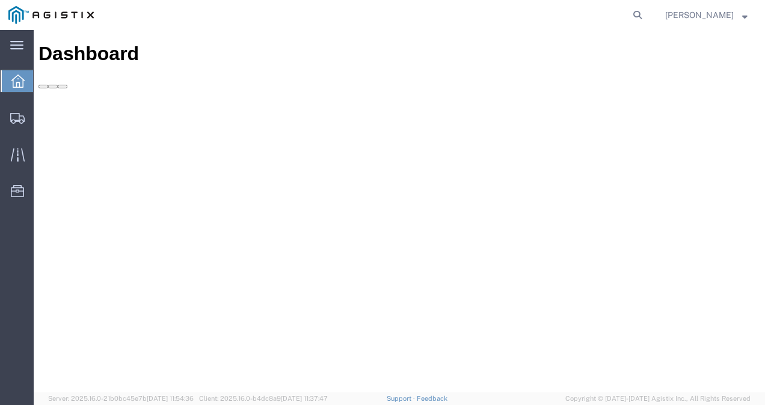
click at [648, 19] on form at bounding box center [637, 15] width 19 height 30
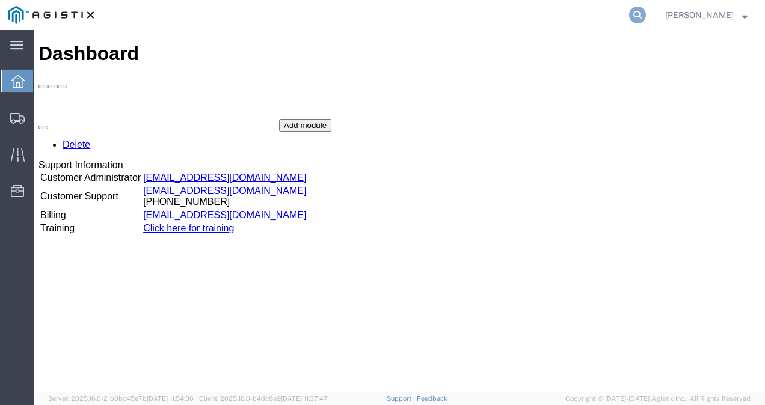
click at [646, 12] on icon at bounding box center [637, 15] width 17 height 17
type input "v"
paste input "56498310"
type input "56498310"
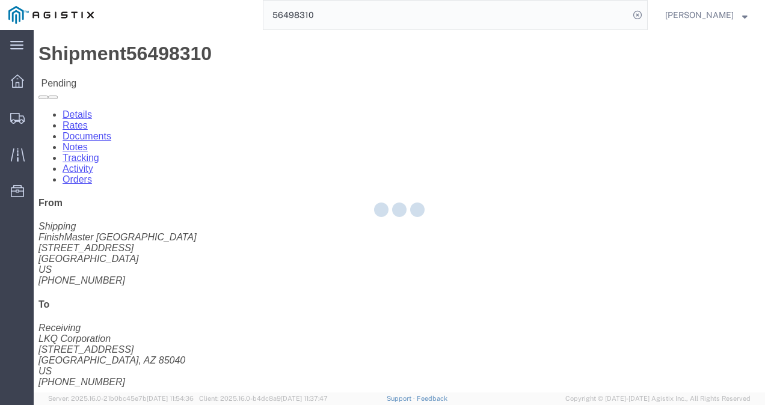
click at [364, 254] on div at bounding box center [399, 211] width 731 height 363
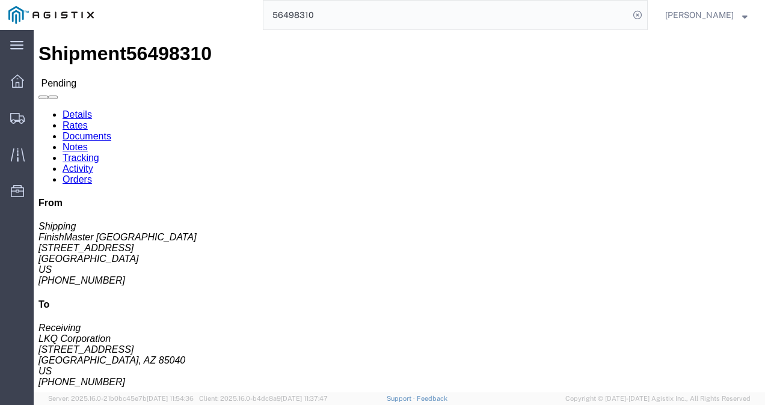
click div "Shipment Detail Ship From FinishMaster [GEOGRAPHIC_DATA] (Shipping) 3520 [STREE…"
drag, startPoint x: 260, startPoint y: 188, endPoint x: 660, endPoint y: 183, distance: 400.5
click div "Ship To LKQ Corporation (Receiving) [STREET_ADDRESS] [PHONE_NUMBER]"
click div "Ship From FinishMaster [GEOGRAPHIC_DATA] (Shipping) 3520 [STREET_ADDRESS] [PHON…"
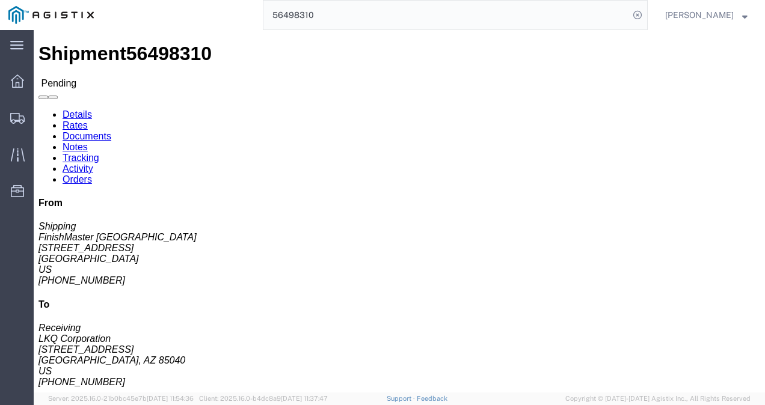
click link "Rates"
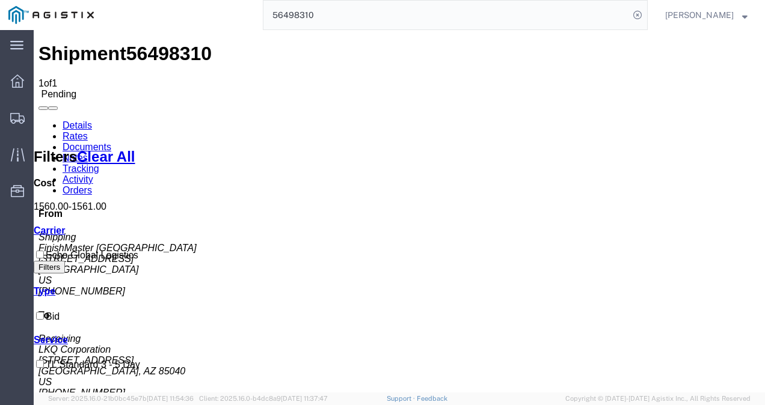
click at [72, 120] on link "Details" at bounding box center [77, 125] width 29 height 10
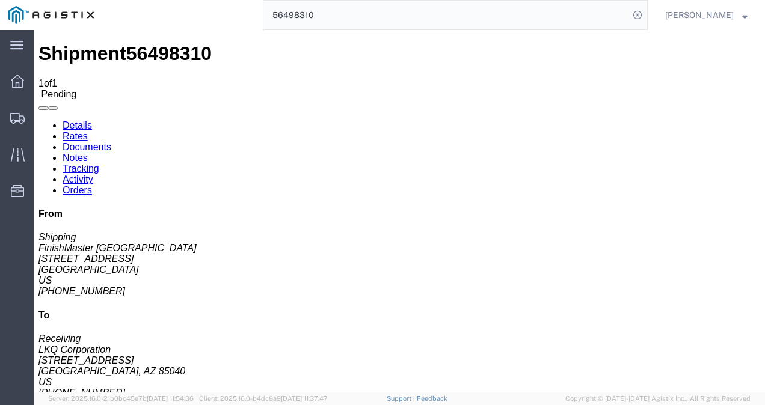
click button "Enter / Modify Bid"
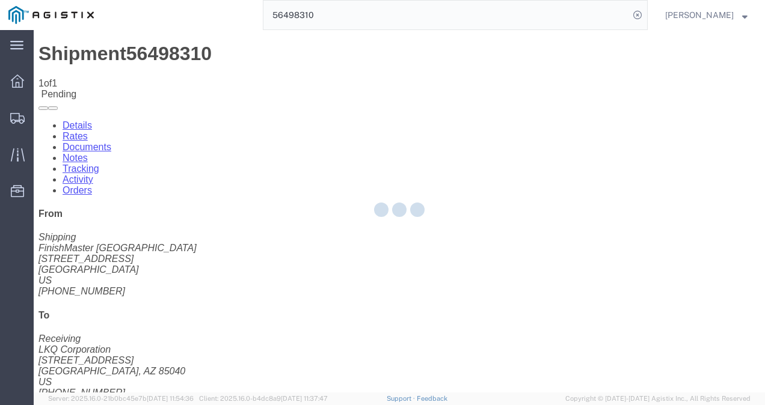
select select "4622"
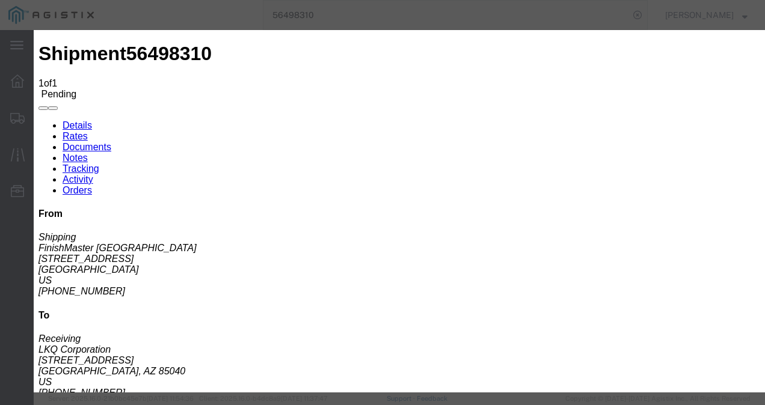
click link "ks_ga - Echo Global Logistics - TL Standard 3 - 5 Day"
drag, startPoint x: 615, startPoint y: 183, endPoint x: 470, endPoint y: 171, distance: 145.4
click div "Mode Select Air Less than Truckload Multi-Leg Ocean Freight Rail Small Parcel T…"
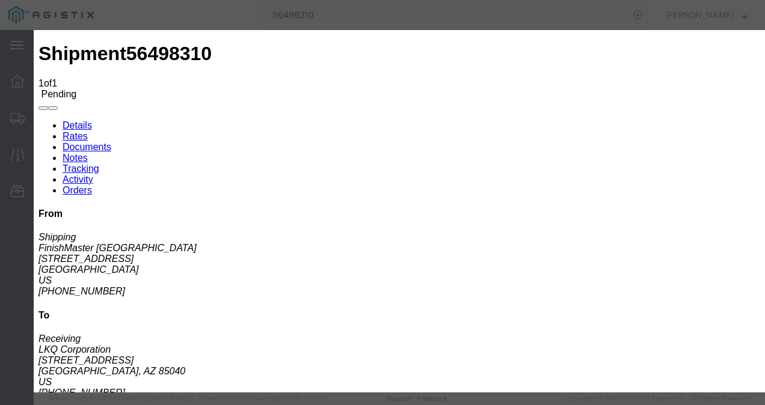
type input "2250"
click div "Editing "ks_ga" Go back Vendor Select Echo Global Logistics Service Level Selec…"
click button "Submit"
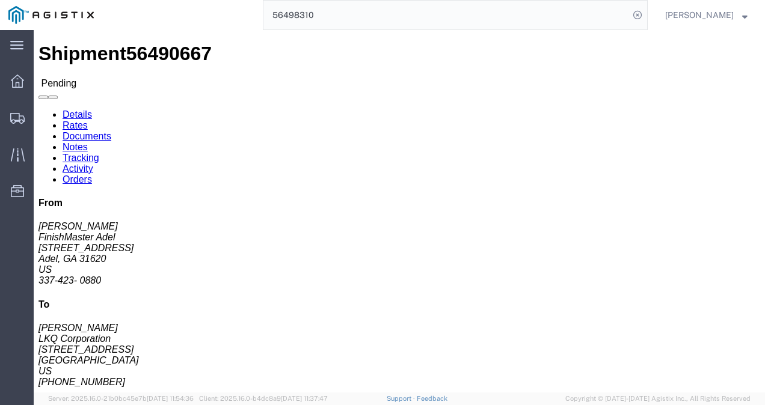
click div "Leg 1 - Truckload Vehicle 1: Standard Dry Van (53 Feet) Number of trucks: 1"
click span "56490667"
copy span "56490667"
